Goal: Share content: Share content

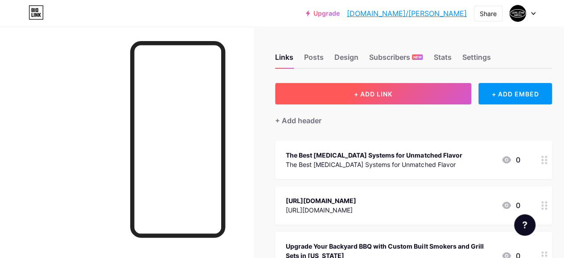
click at [359, 94] on span "+ ADD LINK" at bounding box center [373, 94] width 38 height 8
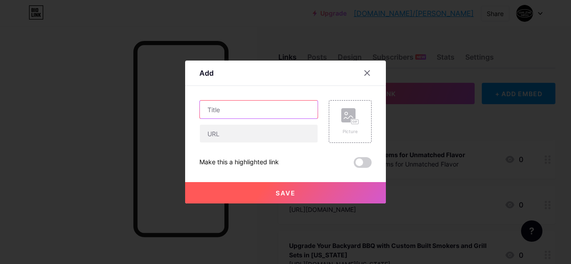
click at [237, 106] on input "text" at bounding box center [259, 110] width 118 height 18
paste input "The Long Game: Strength That Lasts for Generations"
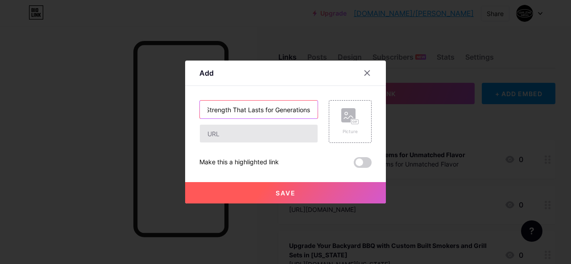
type input "The Long Game: Strength That Lasts for Generations"
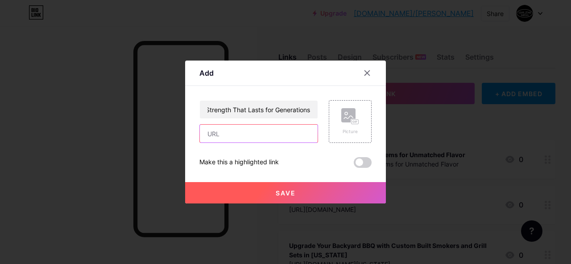
click at [221, 133] on input "text" at bounding box center [259, 134] width 118 height 18
paste input "[URL][DOMAIN_NAME]"
type input "[URL][DOMAIN_NAME]"
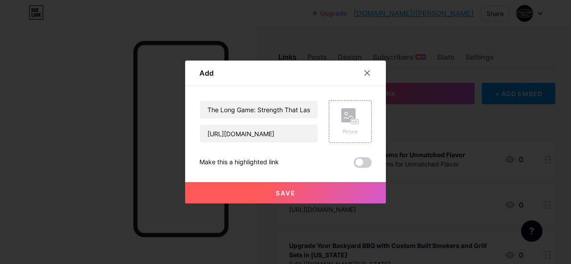
click at [261, 192] on button "Save" at bounding box center [285, 192] width 201 height 21
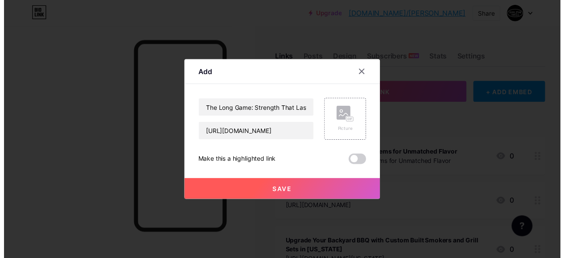
scroll to position [0, 0]
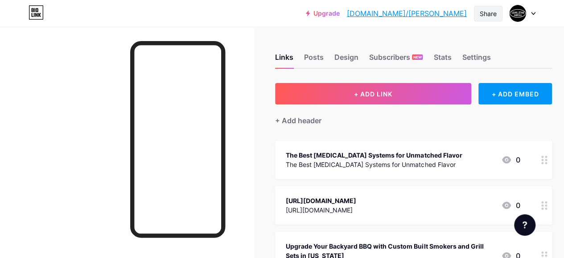
click at [478, 18] on div "Share" at bounding box center [488, 14] width 29 height 16
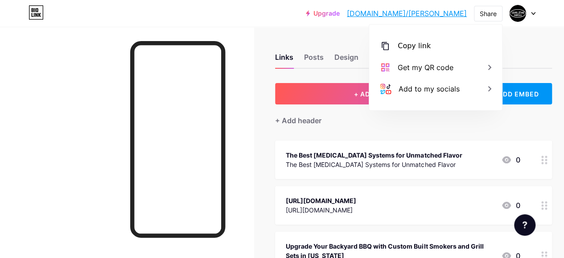
click at [449, 34] on div "Copy link [URL][DOMAIN_NAME][PERSON_NAME] Get my QR code Add to my socials" at bounding box center [435, 68] width 133 height 86
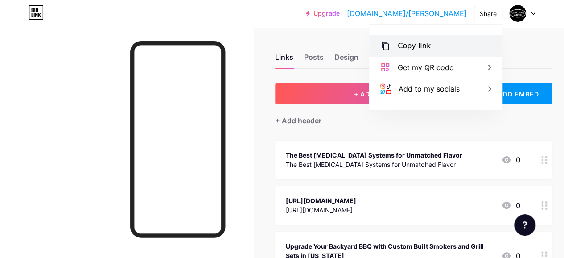
click at [422, 46] on div "Copy link" at bounding box center [414, 46] width 33 height 11
